Goal: Task Accomplishment & Management: Use online tool/utility

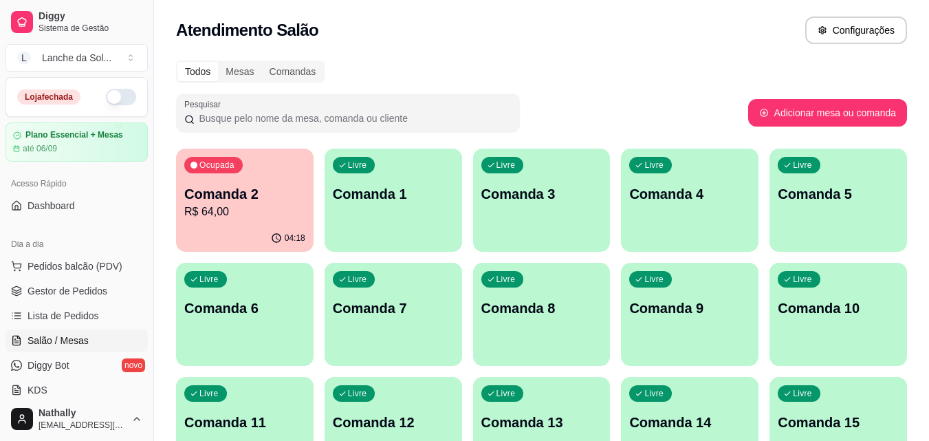
scroll to position [164, 0]
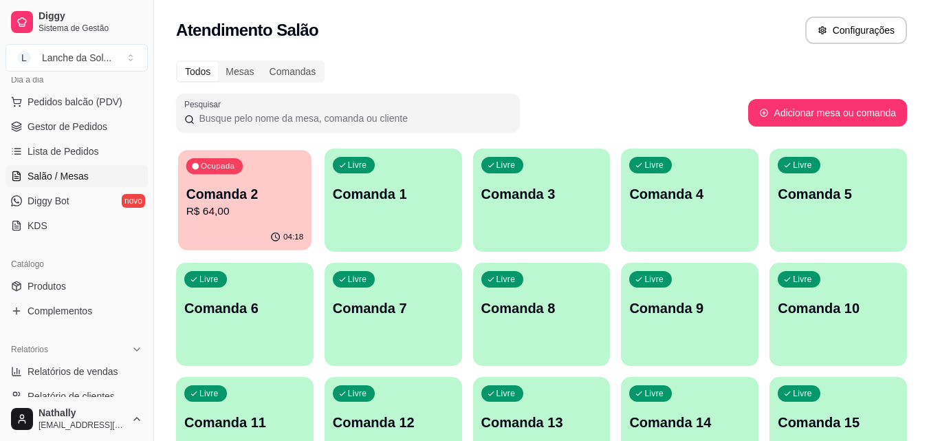
click at [229, 210] on p "R$ 64,00" at bounding box center [245, 212] width 118 height 16
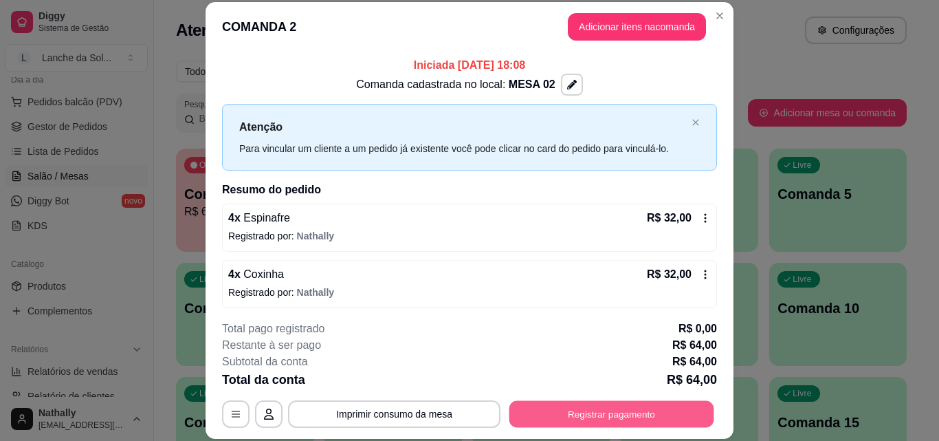
click at [615, 415] on button "Registrar pagamento" at bounding box center [612, 413] width 205 height 27
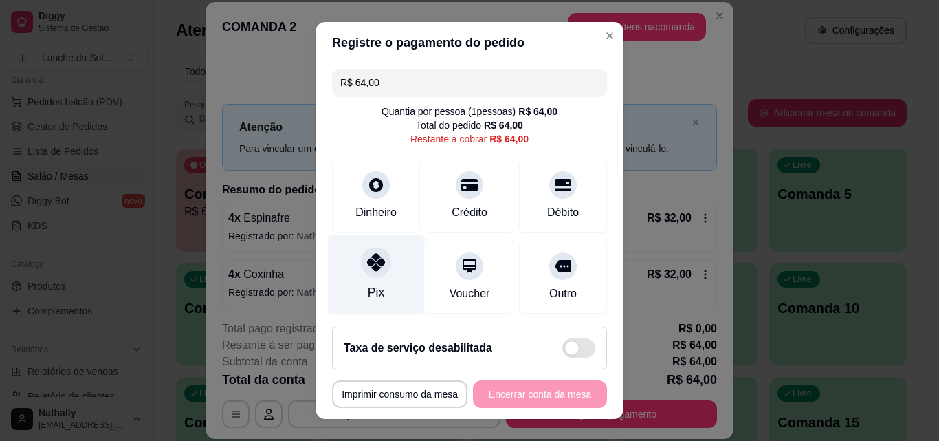
click at [375, 275] on div at bounding box center [376, 262] width 30 height 30
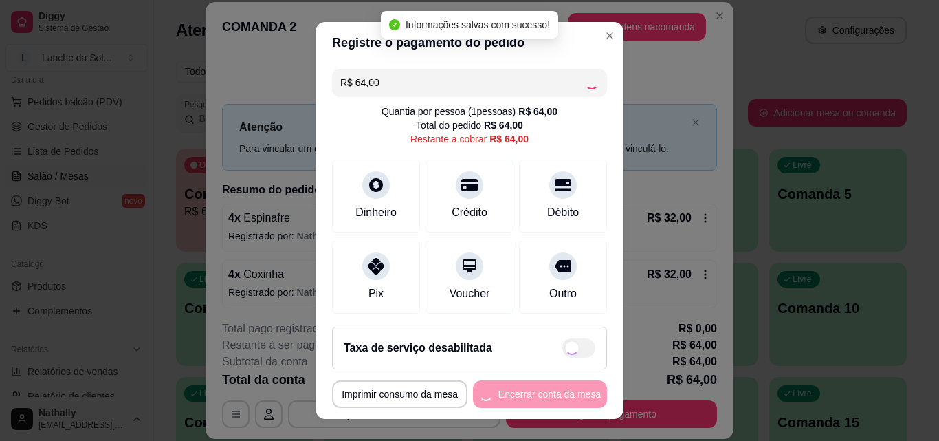
type input "R$ 0,00"
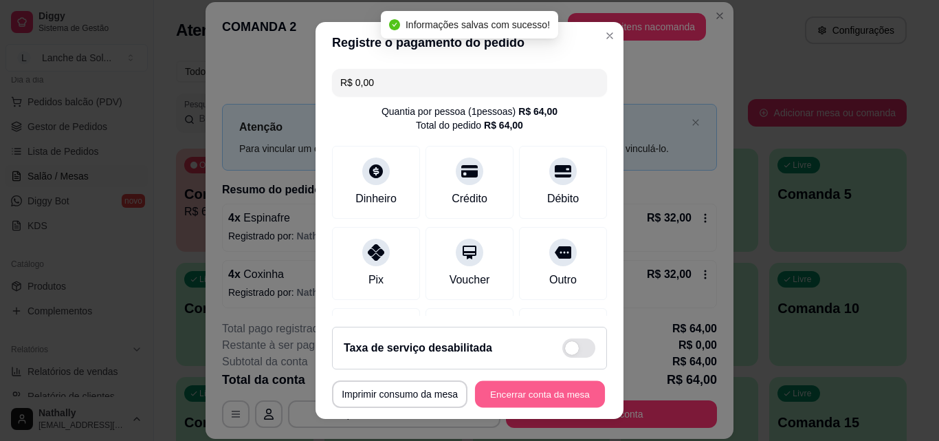
click at [522, 392] on button "Encerrar conta da mesa" at bounding box center [540, 394] width 130 height 27
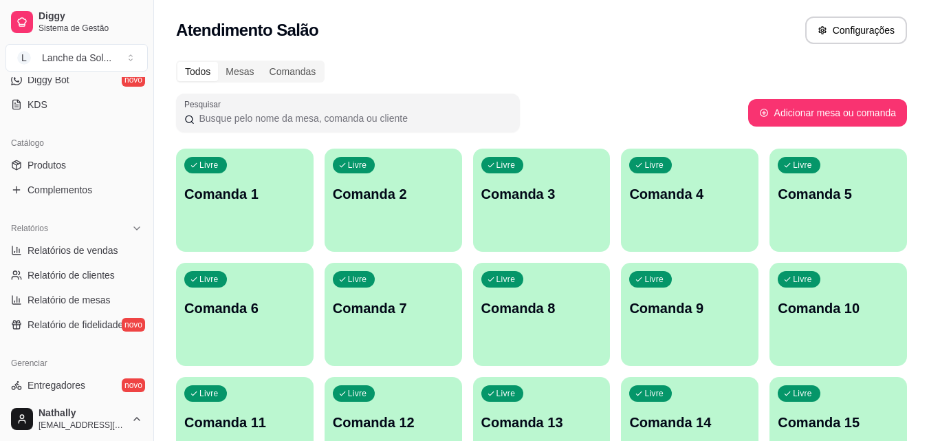
scroll to position [290, 0]
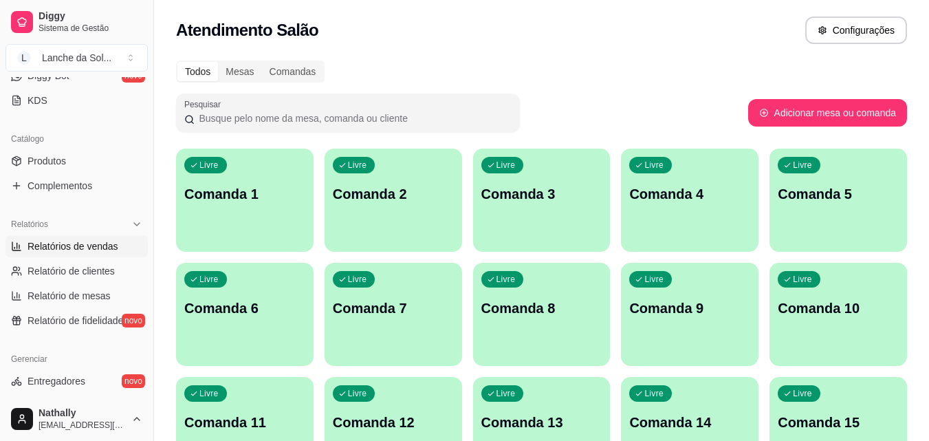
click at [112, 239] on span "Relatórios de vendas" at bounding box center [73, 246] width 91 height 14
select select "ALL"
select select "0"
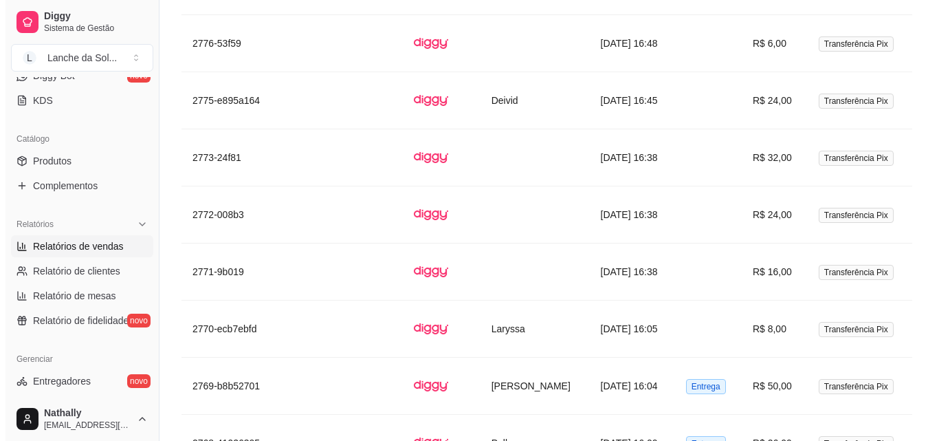
scroll to position [1489, 0]
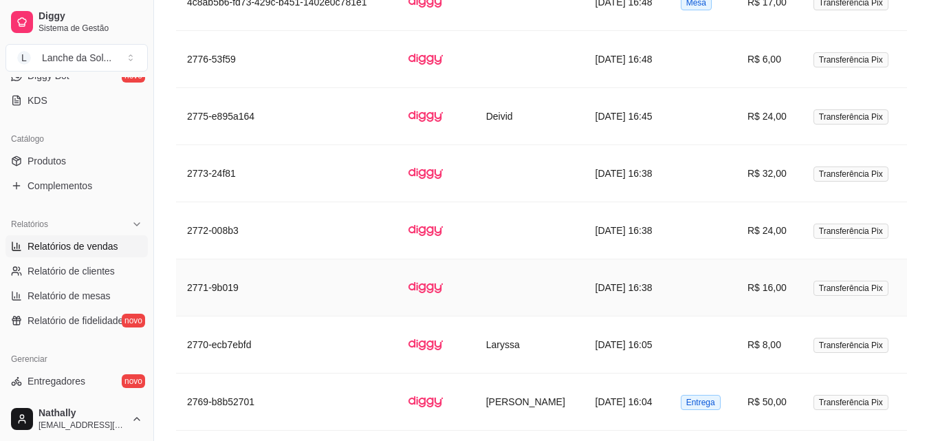
click at [727, 282] on td at bounding box center [703, 287] width 67 height 57
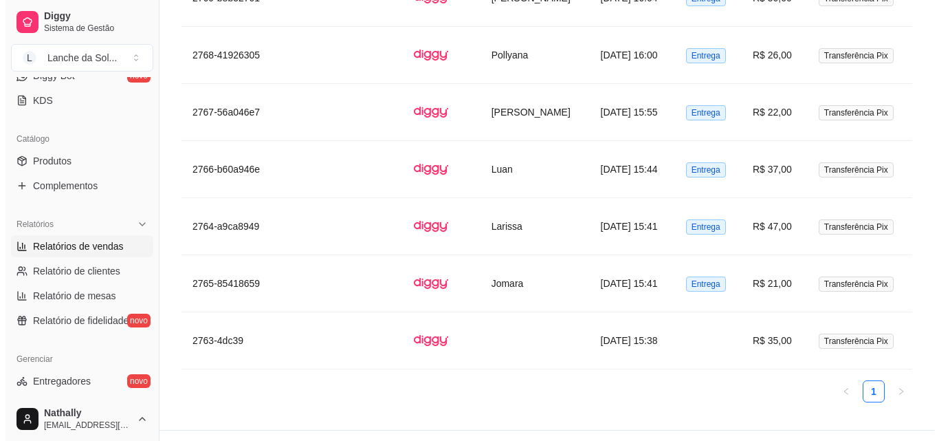
scroll to position [1889, 0]
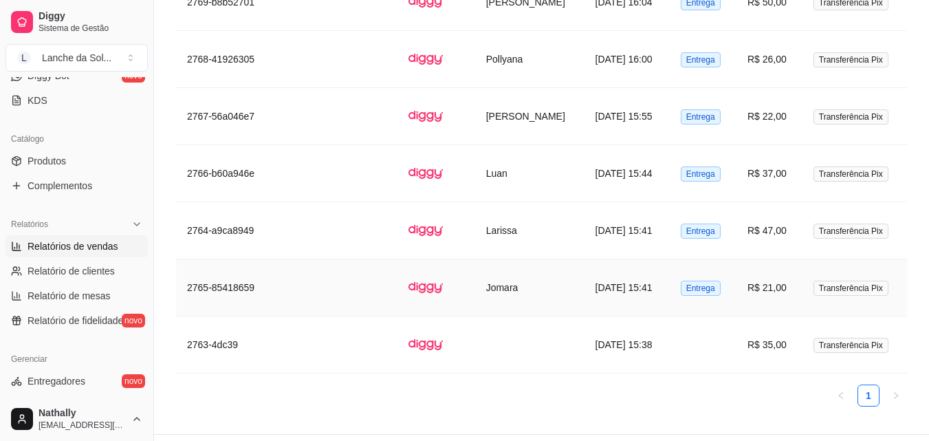
click at [512, 281] on td "Jomara" at bounding box center [529, 287] width 109 height 57
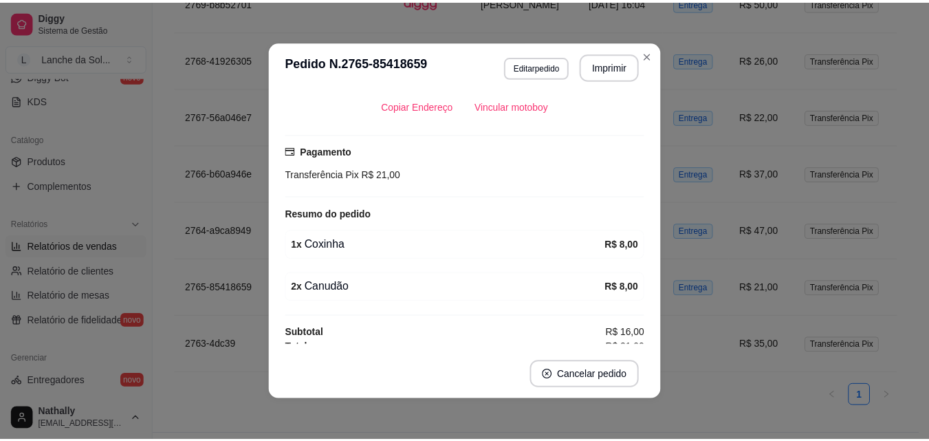
scroll to position [297, 0]
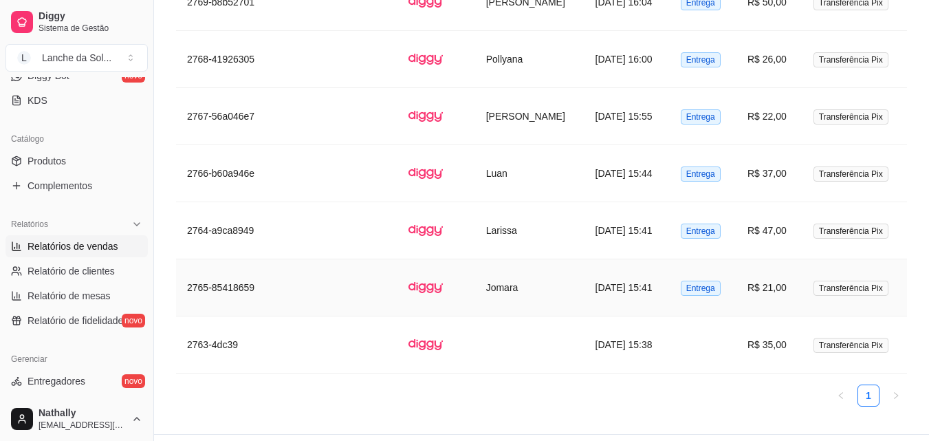
click at [289, 298] on td "2765-85418659" at bounding box center [286, 287] width 221 height 57
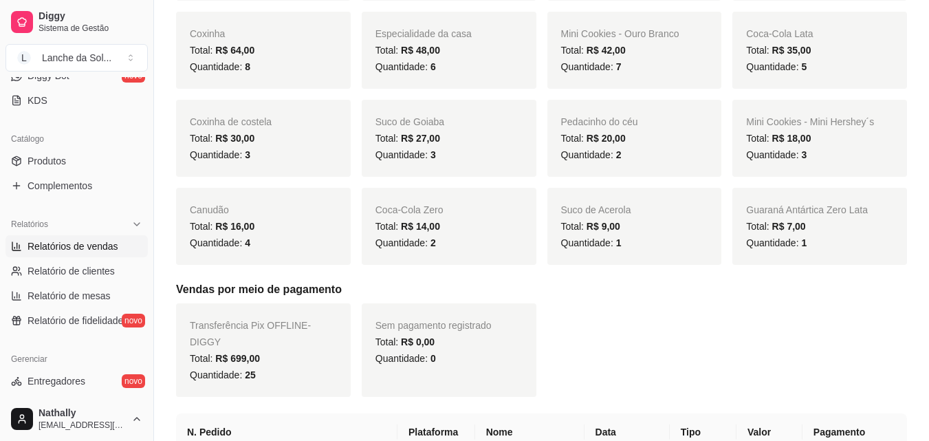
scroll to position [388, 0]
